Goal: Find specific page/section: Find specific page/section

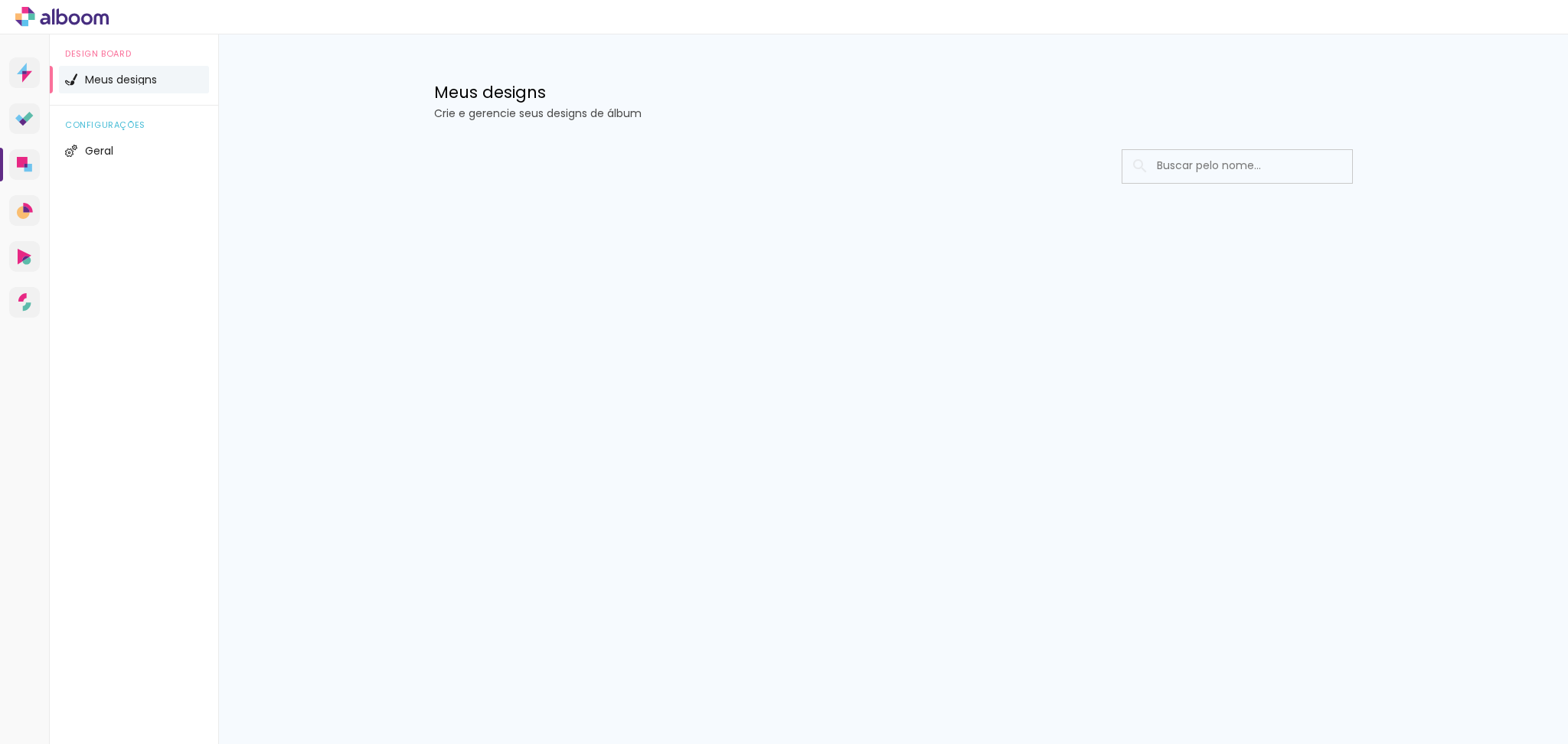
click at [1241, 173] on input at bounding box center [1258, 166] width 218 height 31
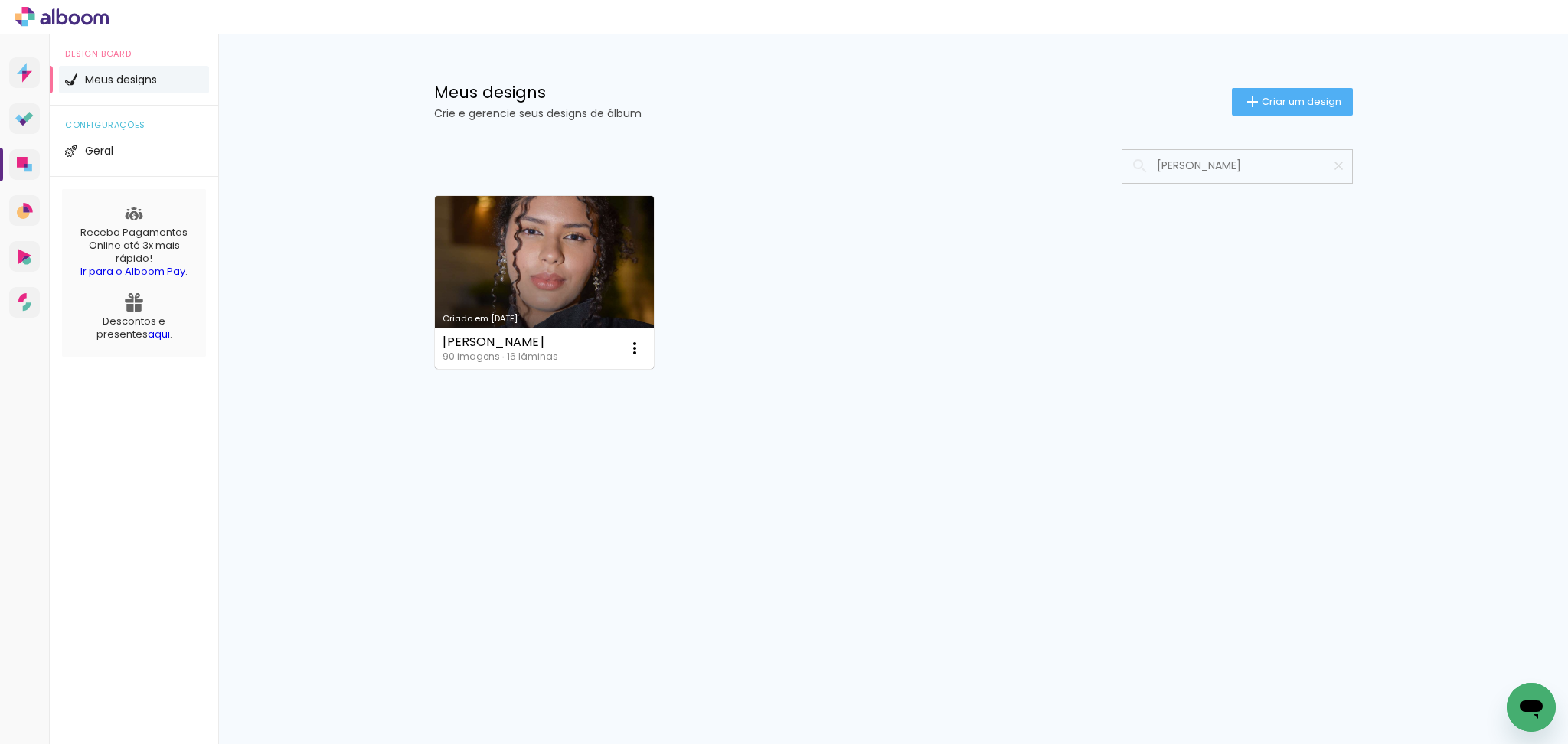
type input "[PERSON_NAME]"
type paper-input "[PERSON_NAME]"
click at [606, 306] on link "Criado em [DATE]" at bounding box center [545, 282] width 220 height 173
